Goal: Information Seeking & Learning: Understand process/instructions

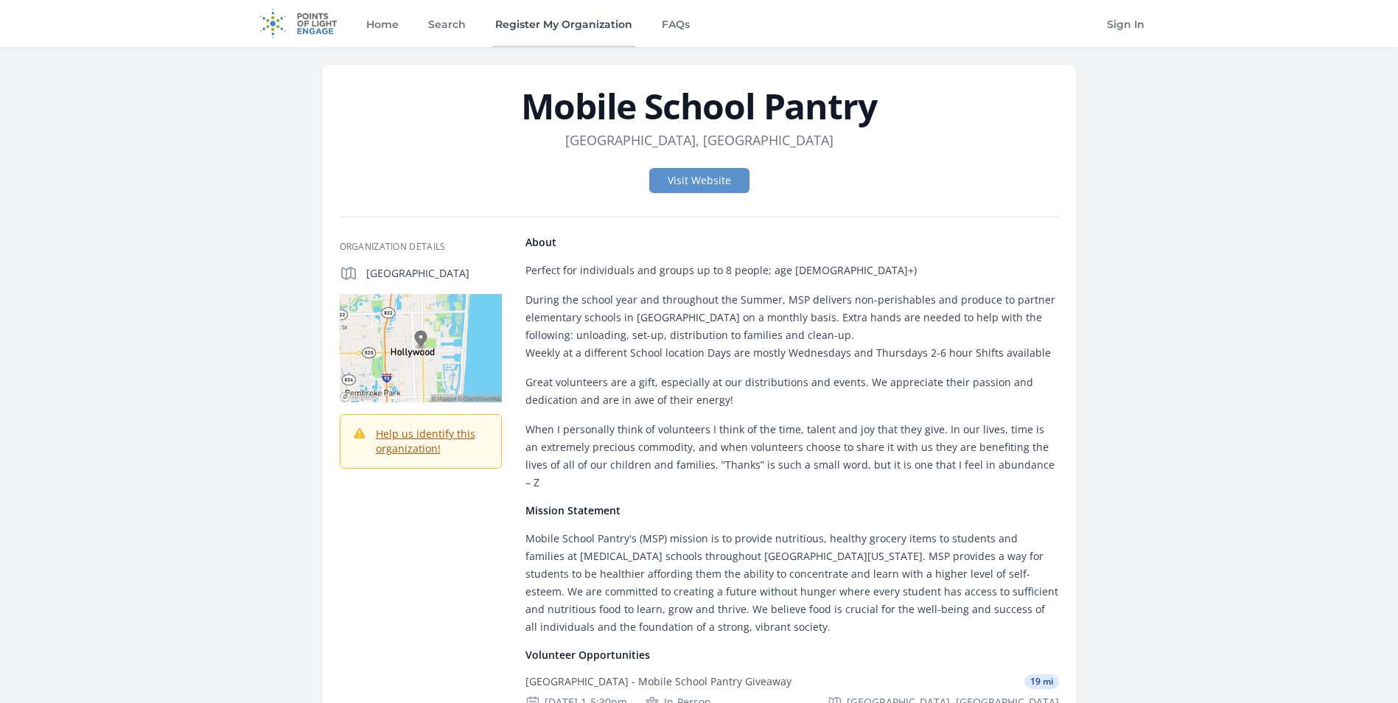
click at [568, 26] on link "Register My Organization" at bounding box center [563, 23] width 143 height 47
click at [662, 23] on link "FAQs" at bounding box center [676, 23] width 34 height 47
